Goal: Entertainment & Leisure: Consume media (video, audio)

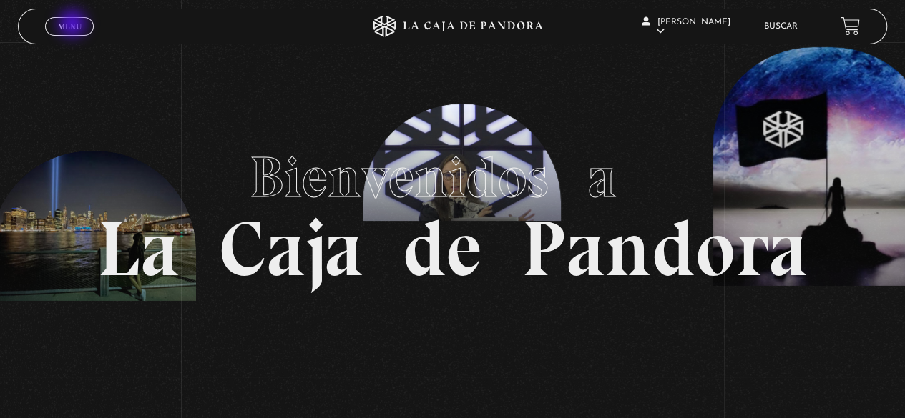
click at [74, 25] on span "Menu" at bounding box center [70, 26] width 24 height 9
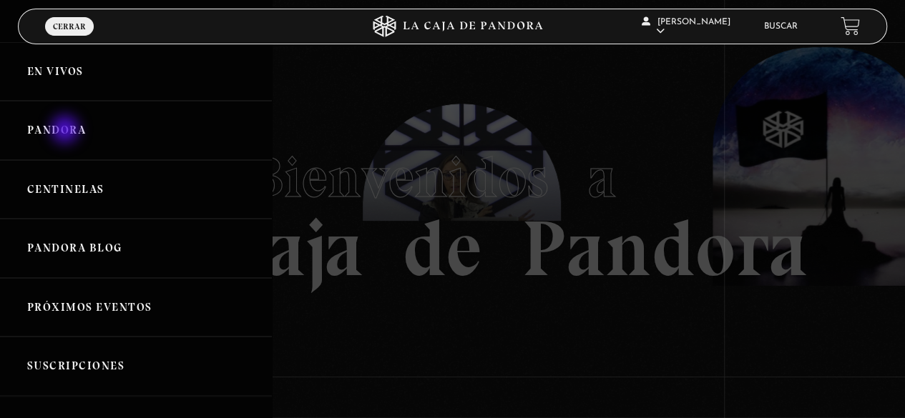
click at [67, 131] on link "Pandora" at bounding box center [136, 130] width 272 height 59
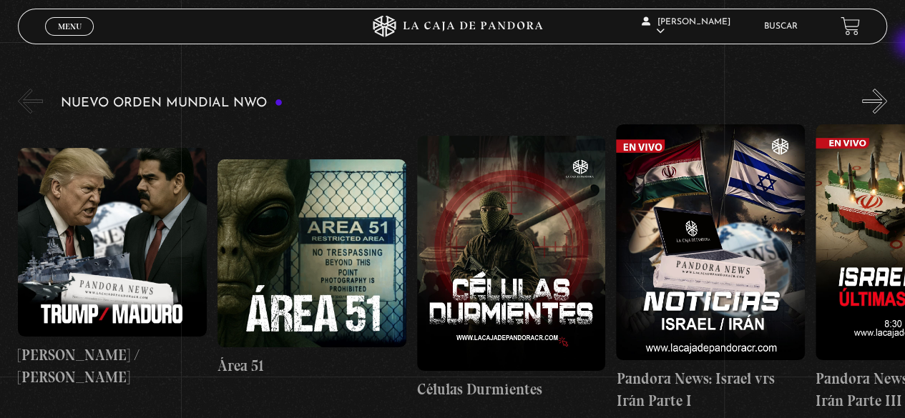
scroll to position [197, 0]
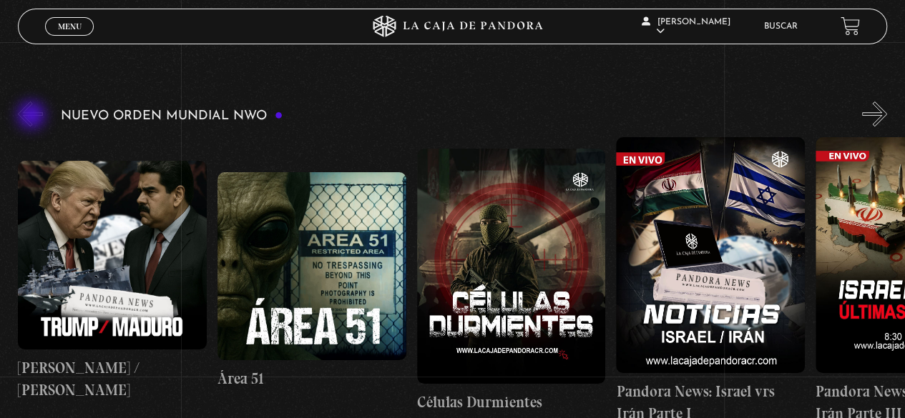
click at [33, 117] on button "«" at bounding box center [30, 114] width 25 height 25
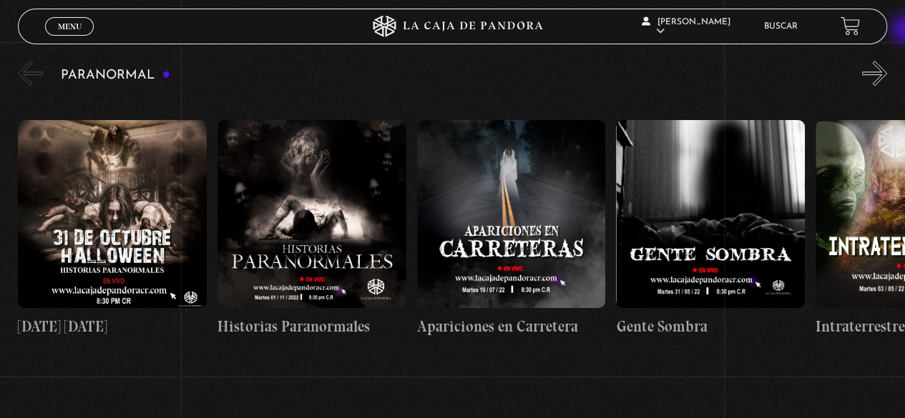
scroll to position [629, 0]
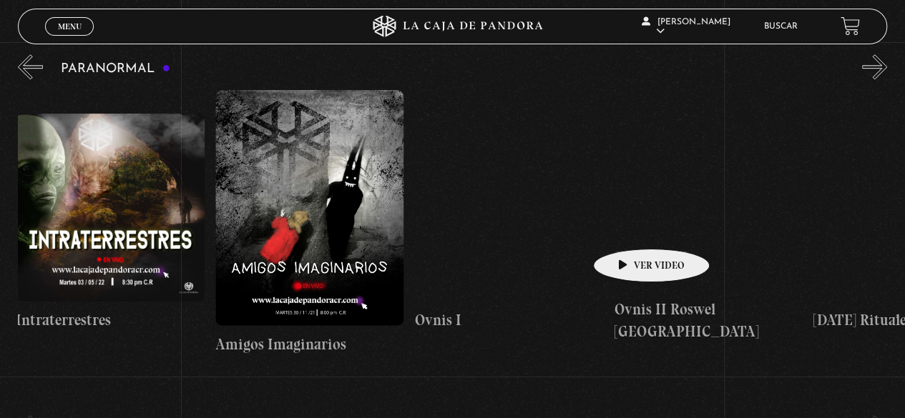
drag, startPoint x: 788, startPoint y: 203, endPoint x: 629, endPoint y: 227, distance: 161.3
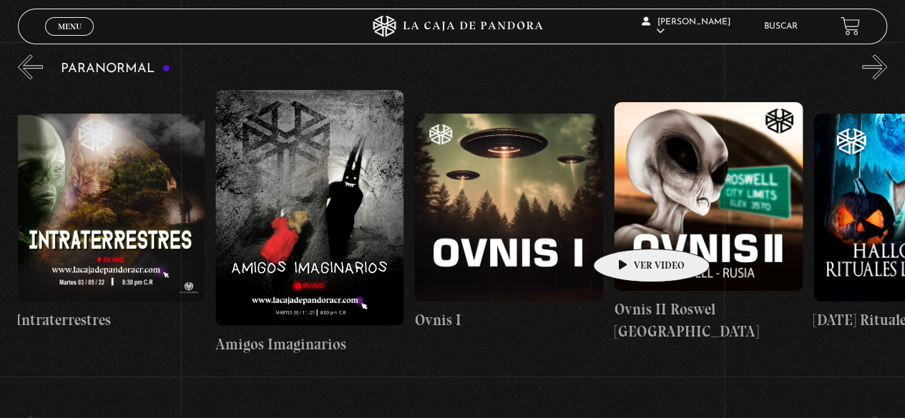
click at [629, 227] on div "31 Octubre Halloween Historias Paranormales Apariciones en Carretera Gente Somb…" at bounding box center [314, 222] width 2192 height 265
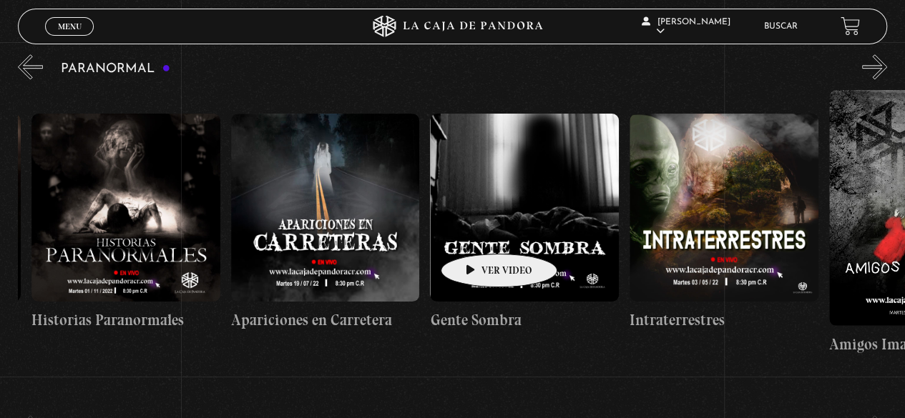
scroll to position [0, 0]
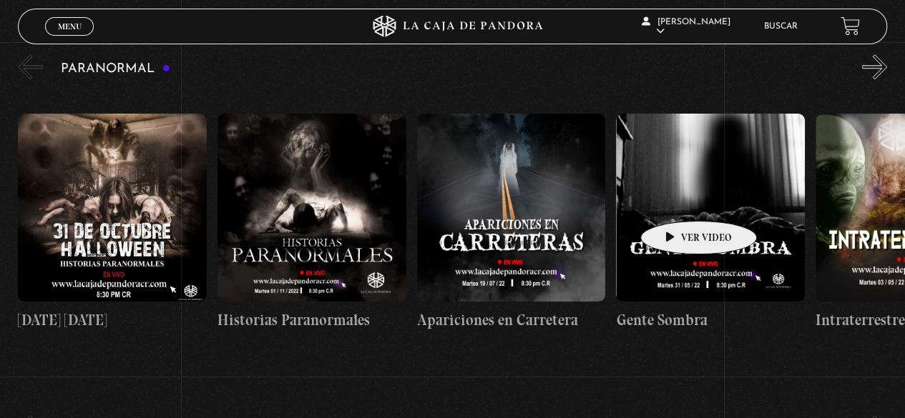
drag, startPoint x: 551, startPoint y: 230, endPoint x: 676, endPoint y: 200, distance: 128.0
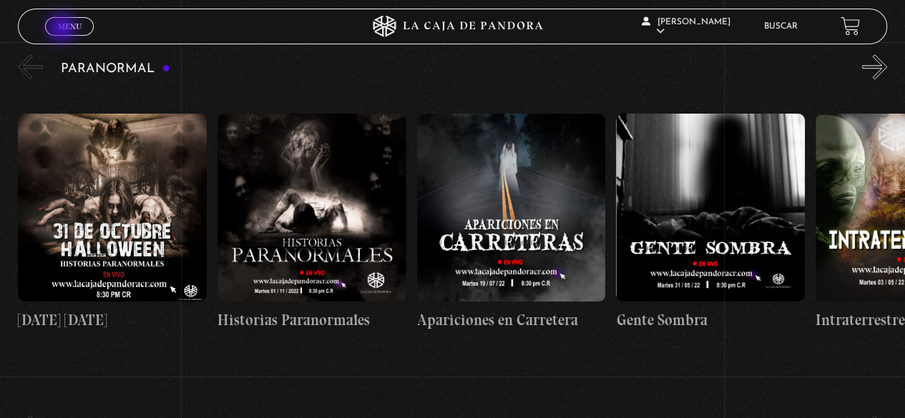
click at [63, 29] on span "Menu" at bounding box center [70, 26] width 24 height 9
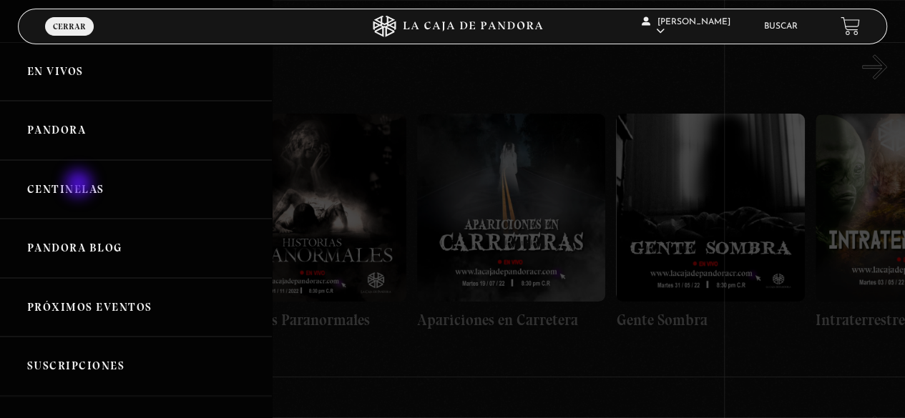
click at [80, 185] on link "Centinelas" at bounding box center [136, 189] width 272 height 59
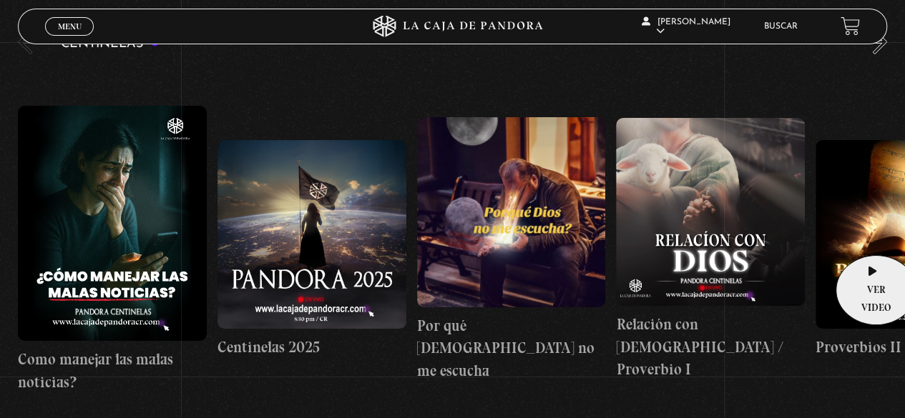
drag, startPoint x: 662, startPoint y: 222, endPoint x: 915, endPoint y: 234, distance: 253.5
click at [904, 234] on html "ingresar al sitio Ver Video Más Información Solicitar Por favor coloque su disp…" at bounding box center [452, 302] width 905 height 987
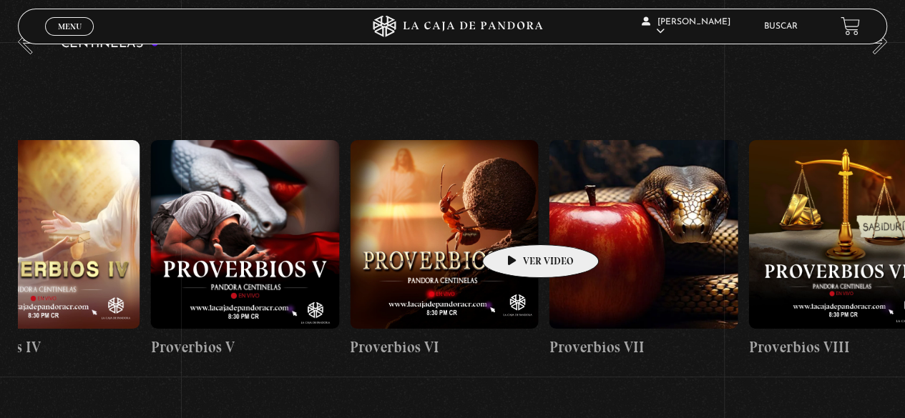
drag, startPoint x: 541, startPoint y: 220, endPoint x: 504, endPoint y: 225, distance: 38.2
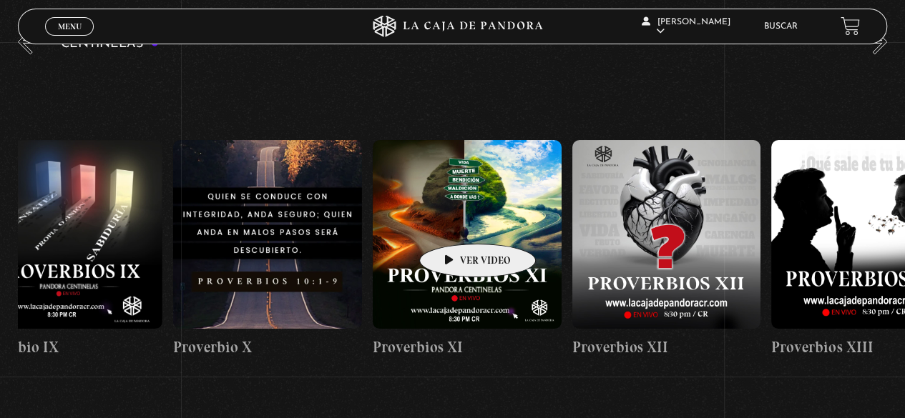
drag, startPoint x: 645, startPoint y: 215, endPoint x: 455, endPoint y: 222, distance: 190.4
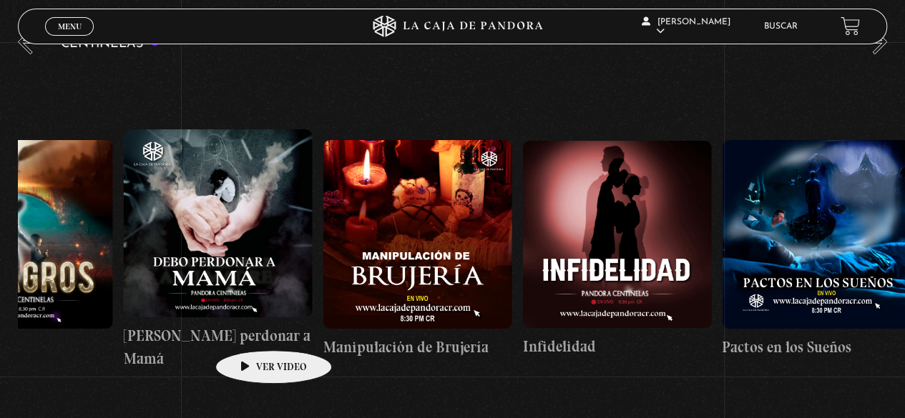
drag, startPoint x: 217, startPoint y: 337, endPoint x: 203, endPoint y: 338, distance: 14.3
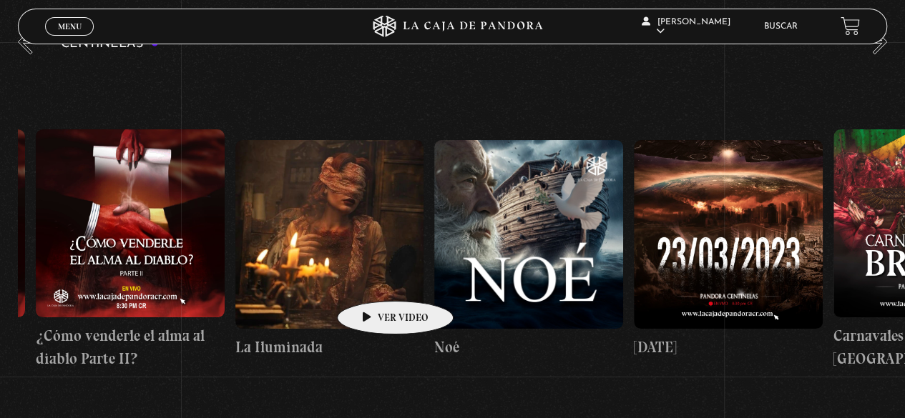
drag, startPoint x: 562, startPoint y: 271, endPoint x: 345, endPoint y: 281, distance: 217.0
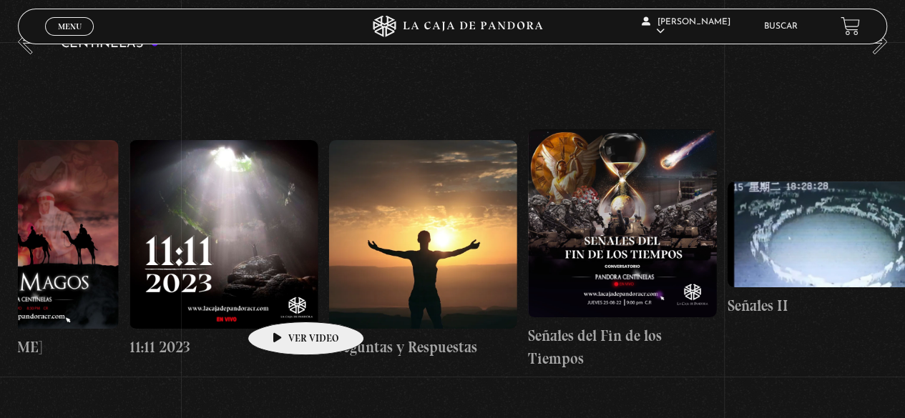
drag, startPoint x: 614, startPoint y: 245, endPoint x: 273, endPoint y: 302, distance: 346.5
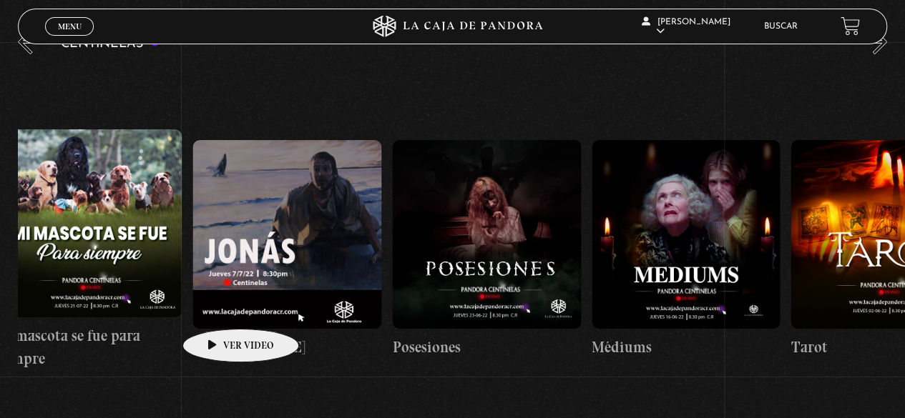
drag, startPoint x: 617, startPoint y: 240, endPoint x: 196, endPoint y: 313, distance: 427.7
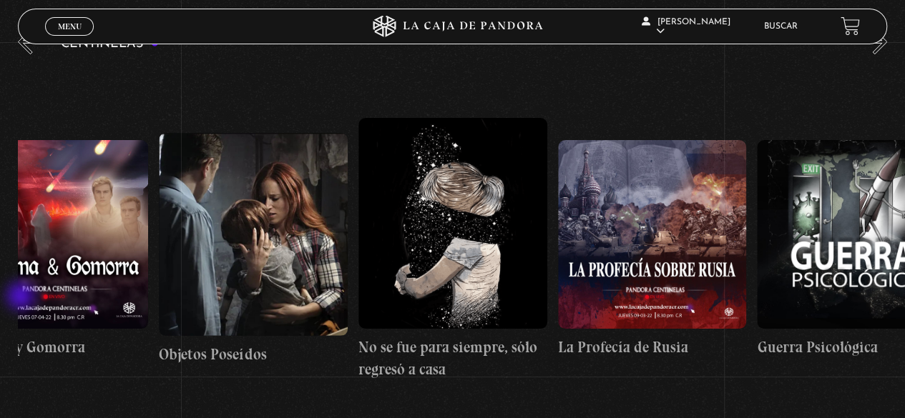
click at [0, 301] on section "Centinelas" at bounding box center [452, 266] width 905 height 480
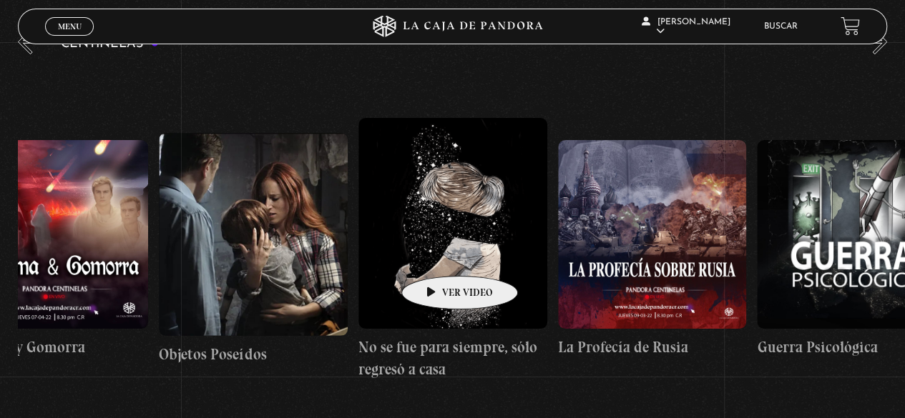
scroll to position [0, 15952]
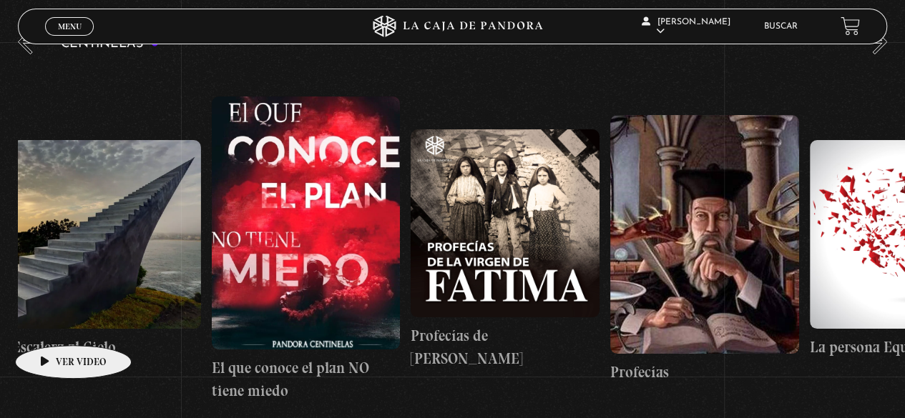
drag, startPoint x: 426, startPoint y: 255, endPoint x: 44, endPoint y: 325, distance: 388.5
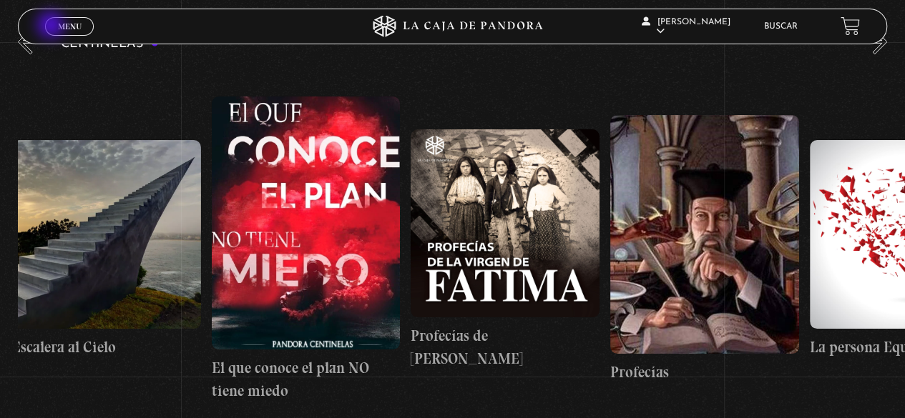
click at [52, 26] on link "Menu Cerrar" at bounding box center [69, 26] width 49 height 19
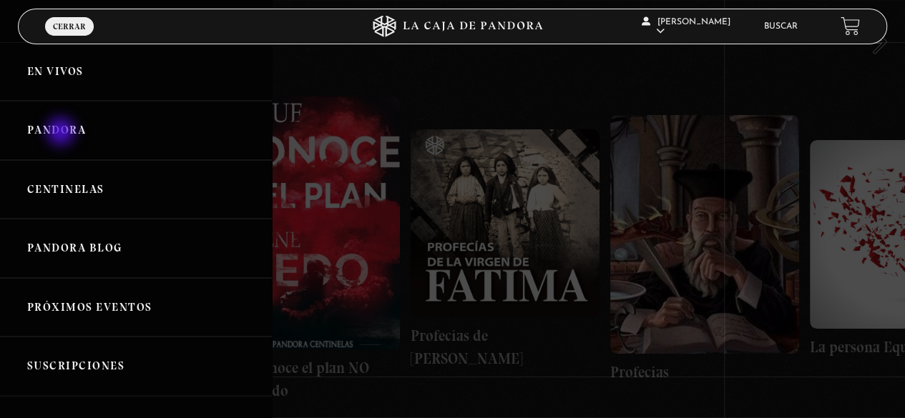
click at [62, 133] on link "Pandora" at bounding box center [136, 130] width 272 height 59
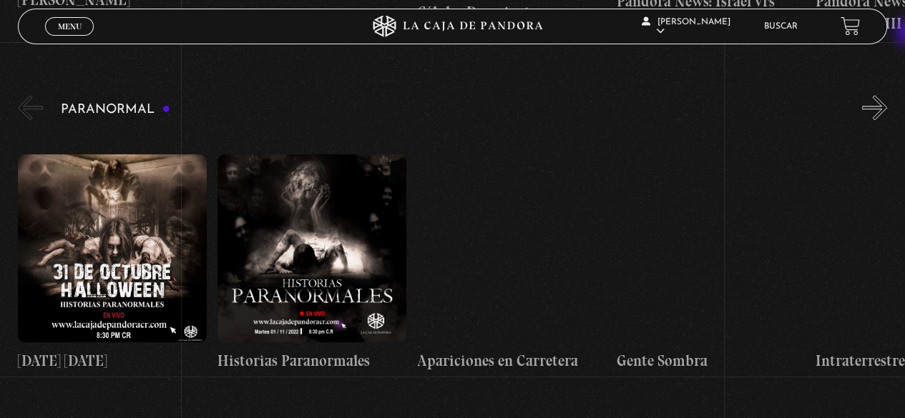
scroll to position [595, 0]
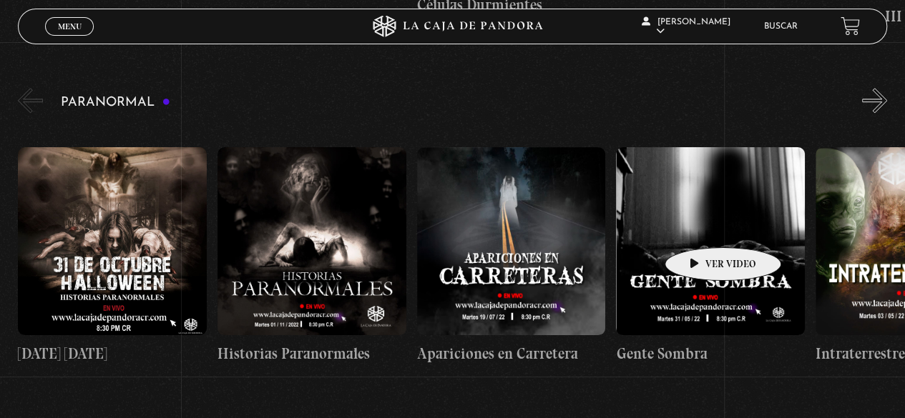
click at [700, 226] on figure at bounding box center [710, 241] width 189 height 188
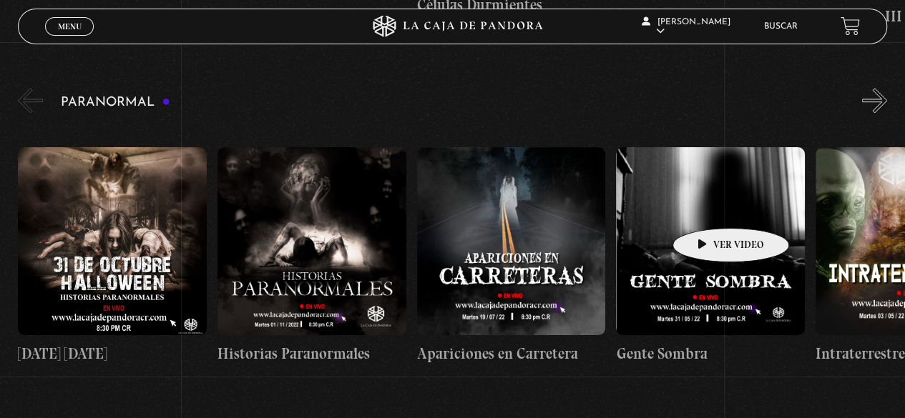
click at [708, 207] on figure at bounding box center [710, 241] width 189 height 188
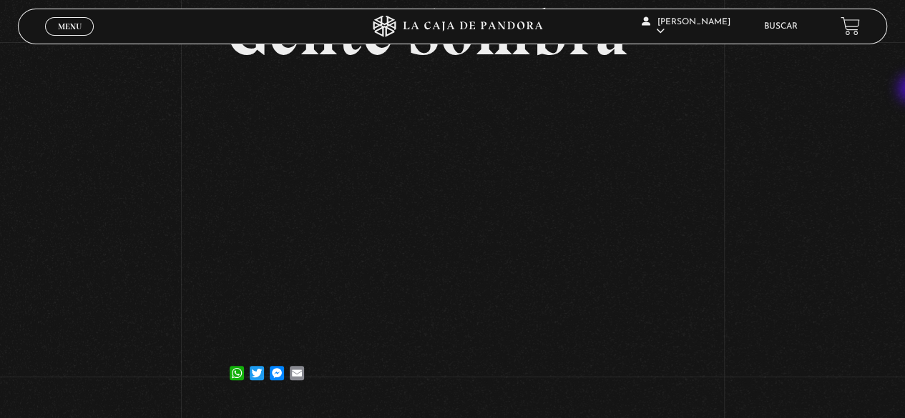
scroll to position [114, 0]
